Goal: Obtain resource: Download file/media

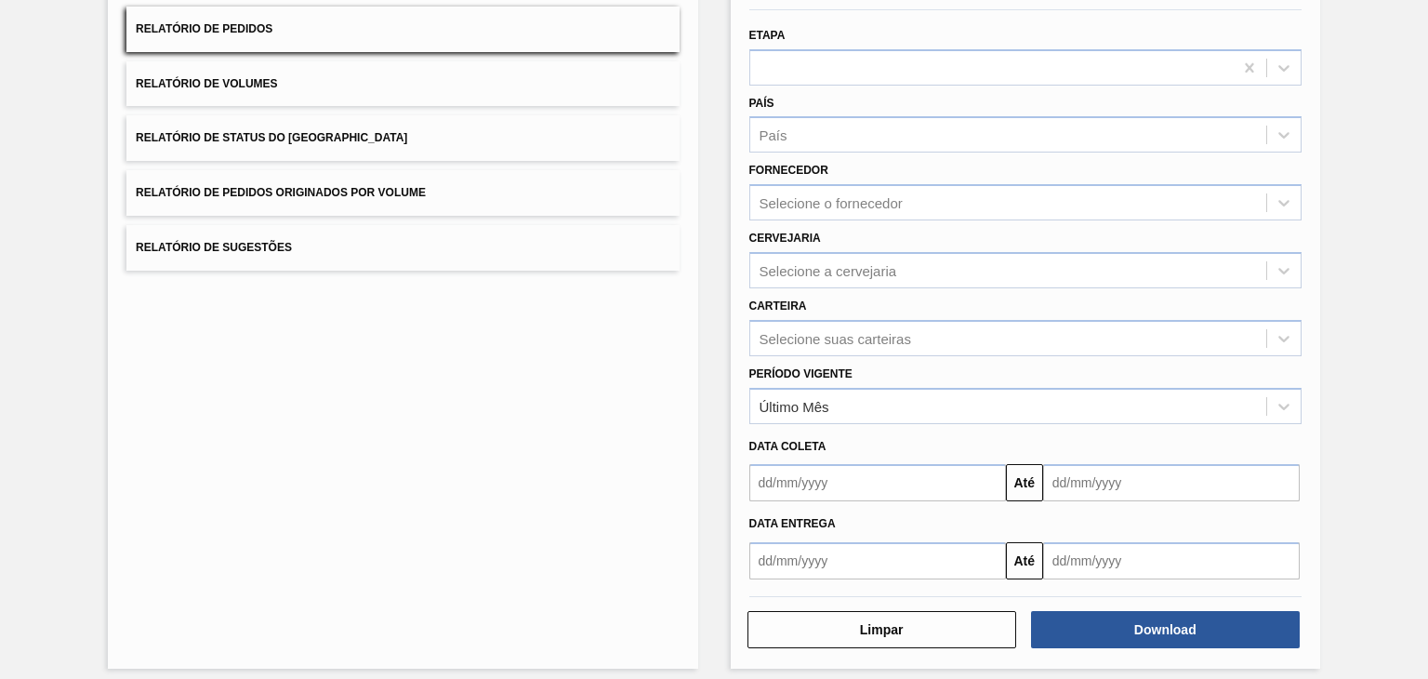
scroll to position [179, 0]
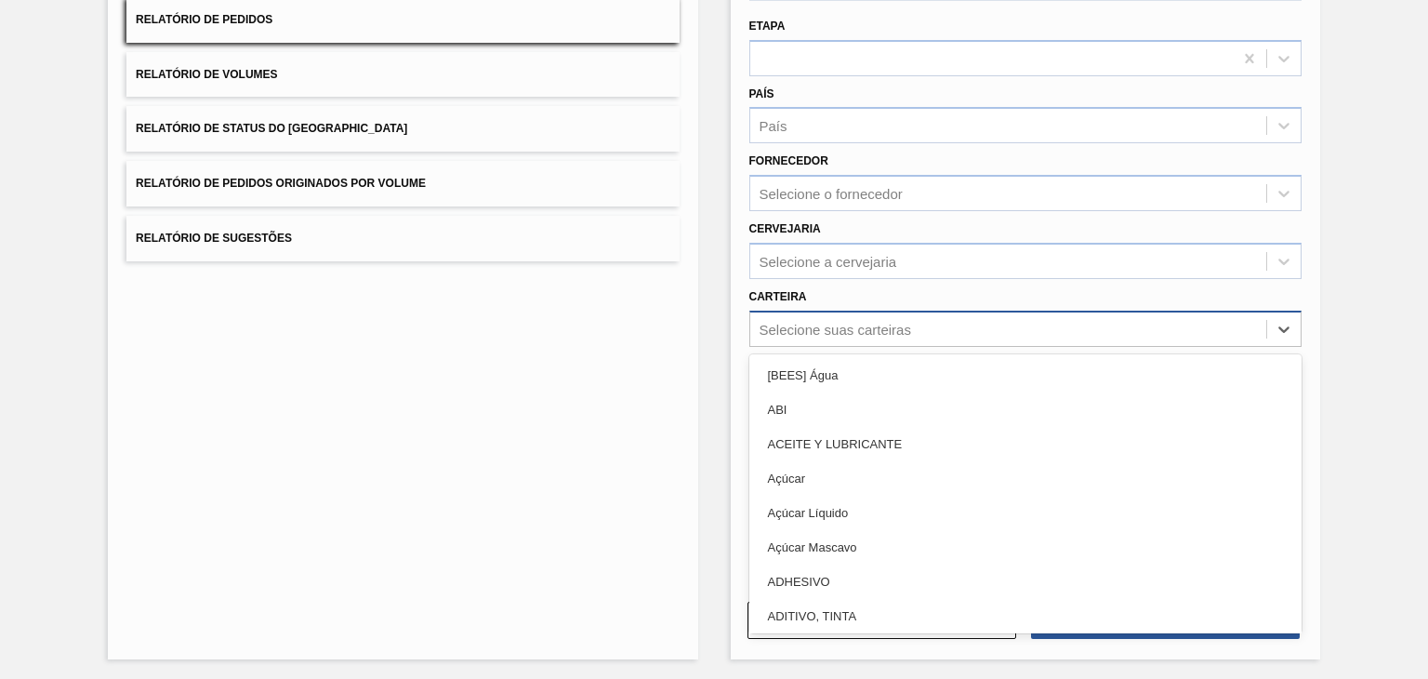
click at [853, 336] on div "Selecione suas carteiras" at bounding box center [1008, 328] width 516 height 27
type input "lata"
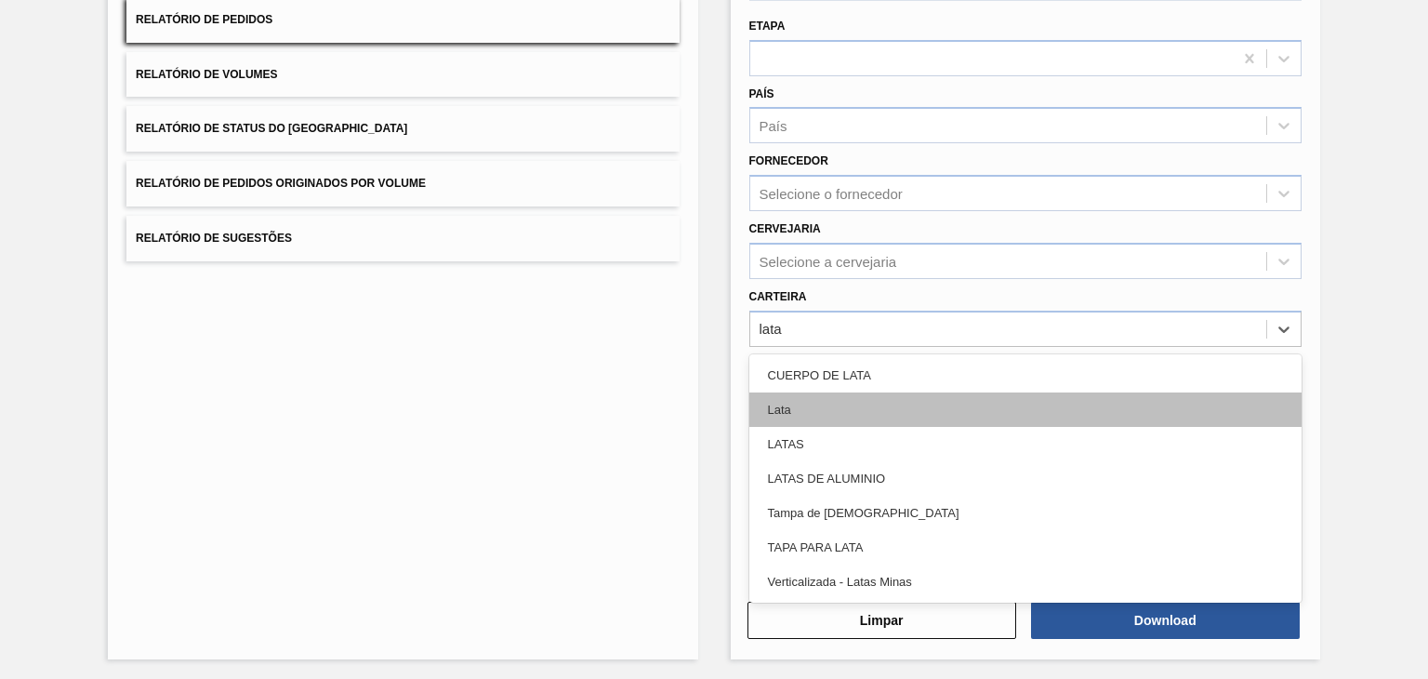
click at [830, 393] on div "Lata" at bounding box center [1025, 409] width 552 height 34
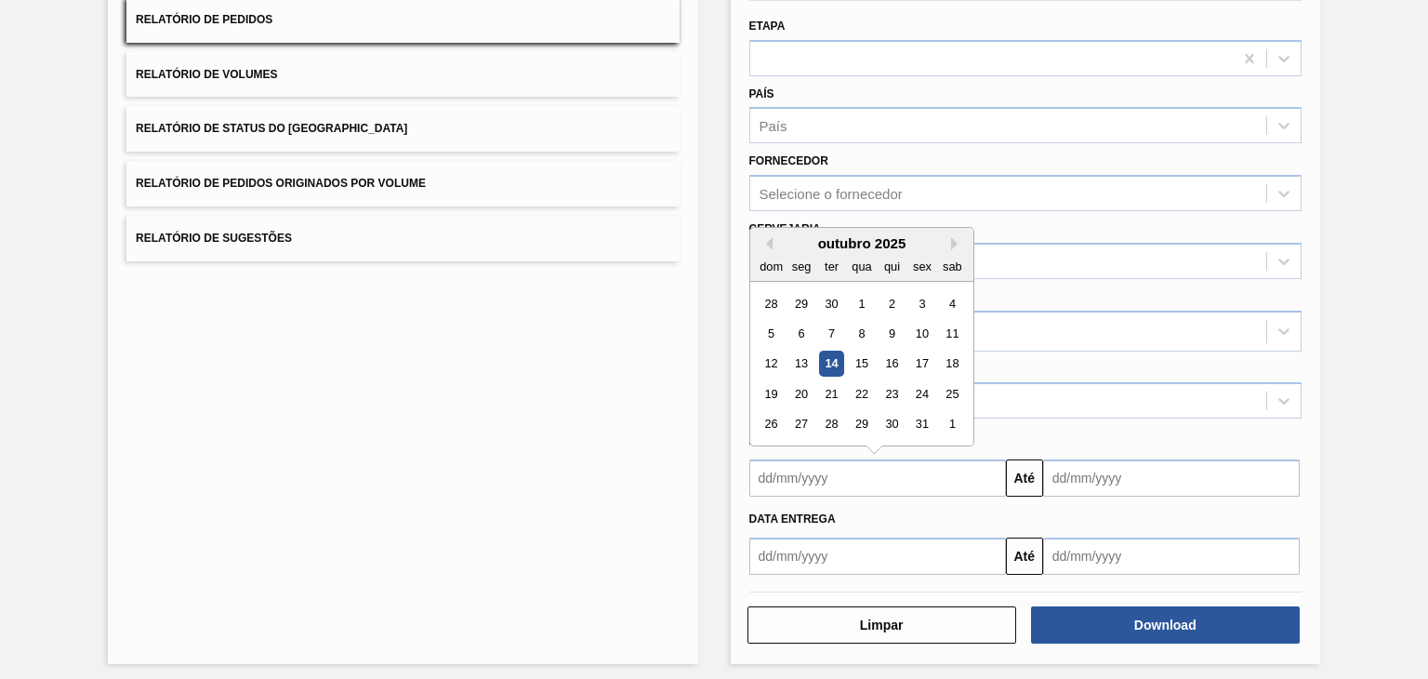
click at [922, 473] on input "text" at bounding box center [877, 477] width 257 height 37
click at [862, 302] on div "1" at bounding box center [861, 303] width 25 height 25
type input "[DATE]"
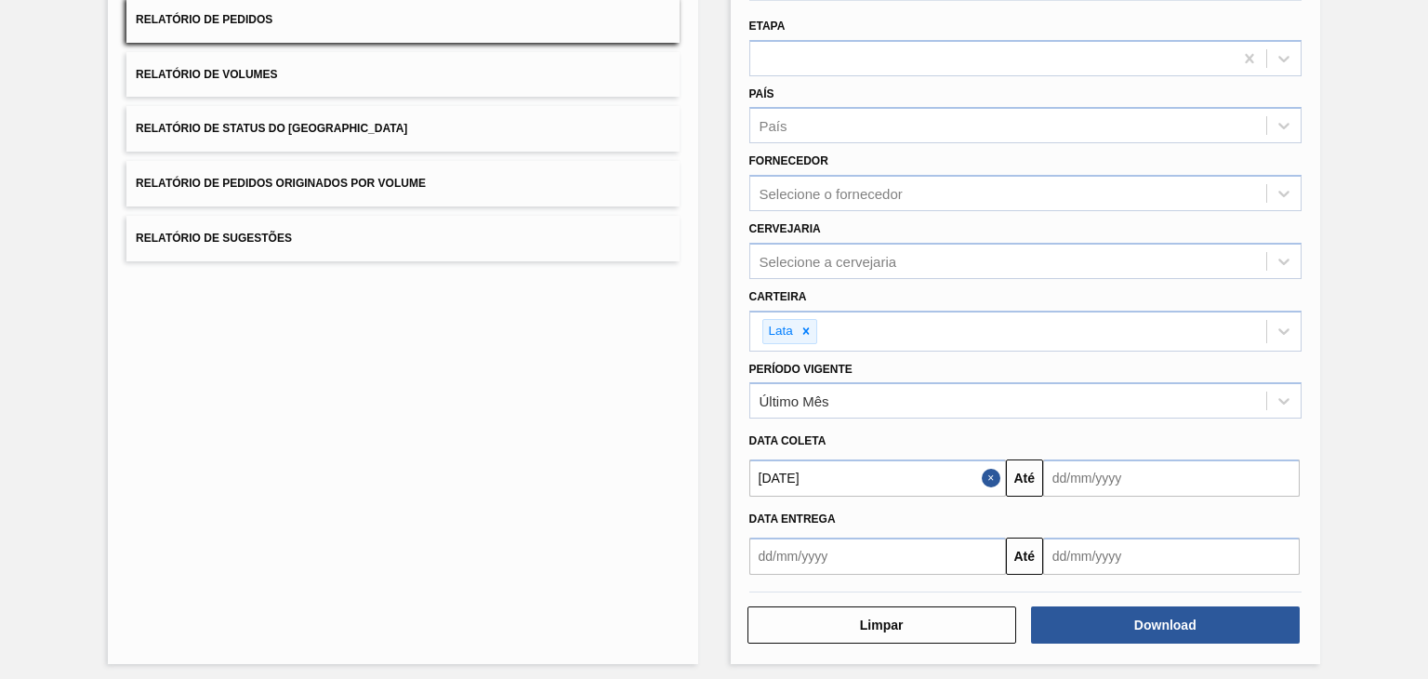
click at [1183, 483] on input "text" at bounding box center [1171, 477] width 257 height 37
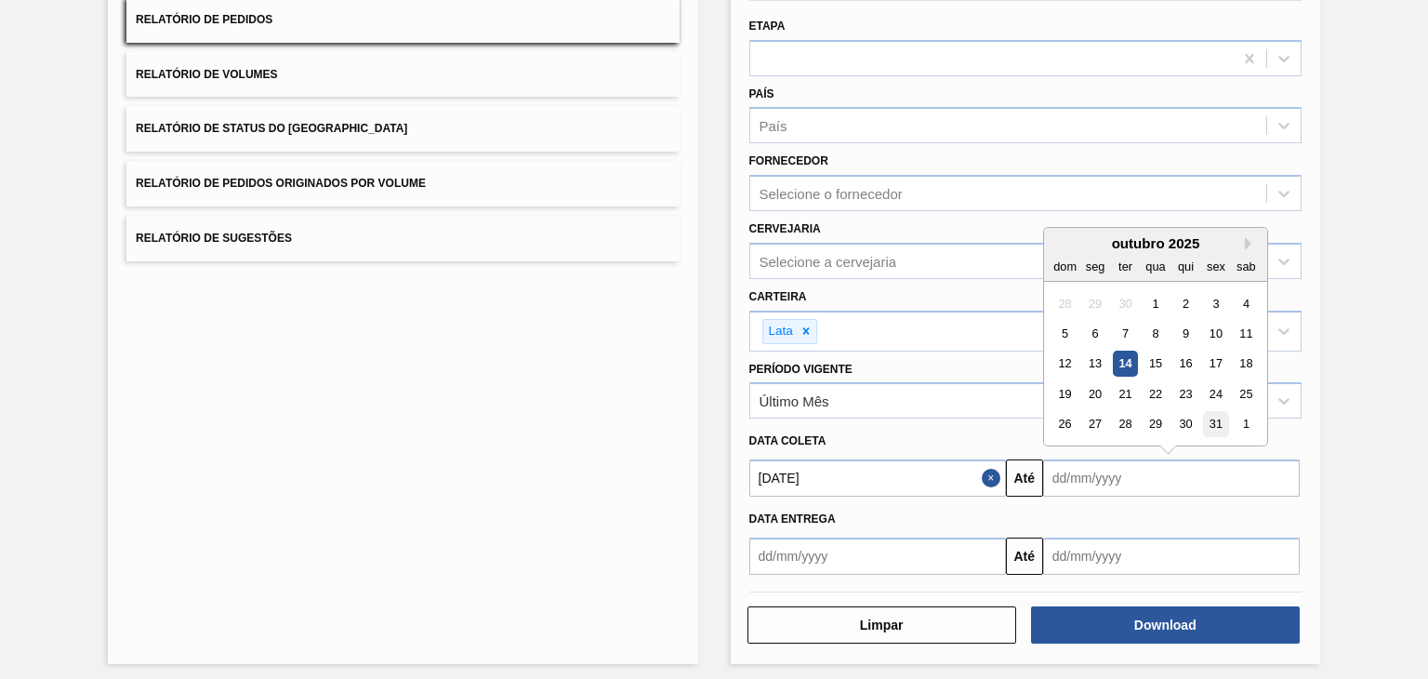
click at [1216, 418] on div "31" at bounding box center [1215, 424] width 25 height 25
type input "[DATE]"
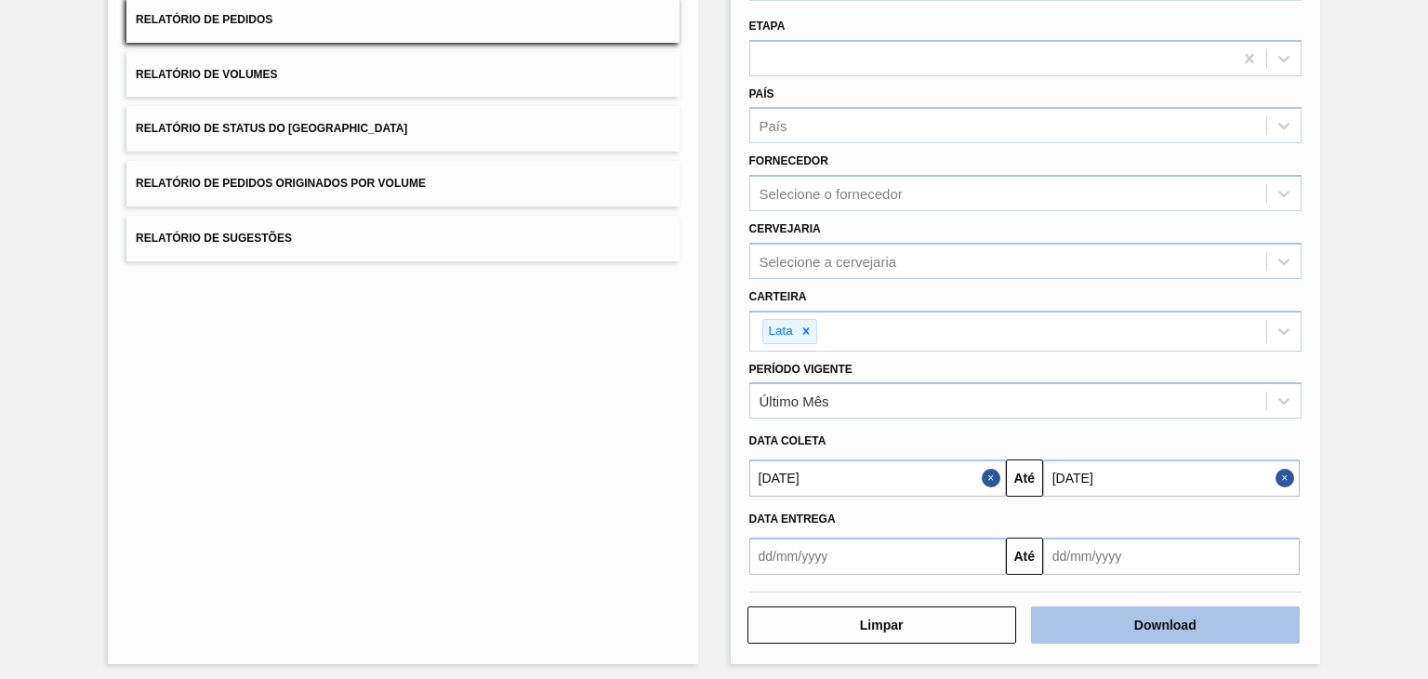
click at [1187, 609] on button "Download" at bounding box center [1165, 624] width 269 height 37
click at [1174, 614] on button "Download" at bounding box center [1165, 624] width 269 height 37
